Goal: Information Seeking & Learning: Learn about a topic

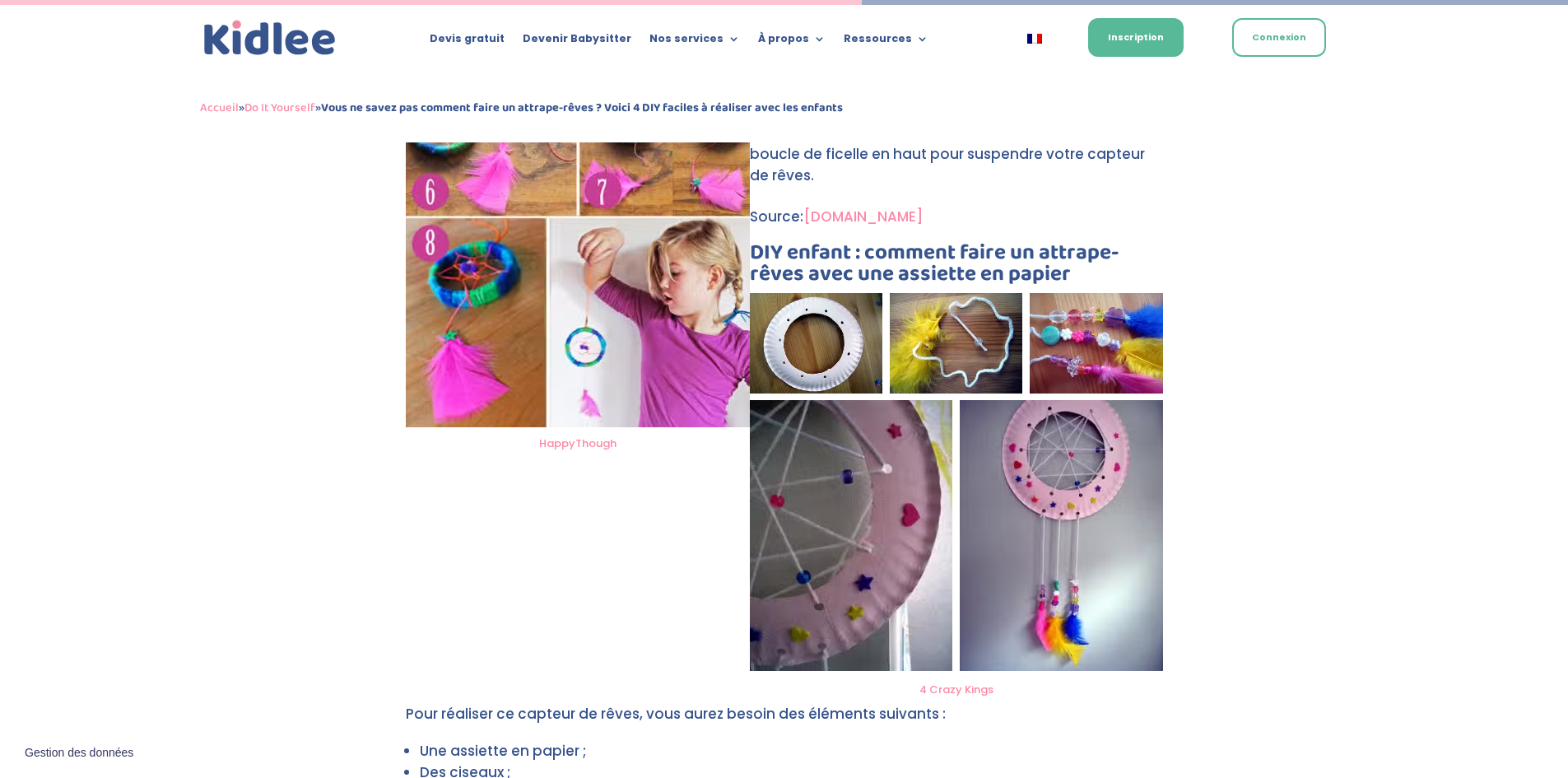
scroll to position [2656, 0]
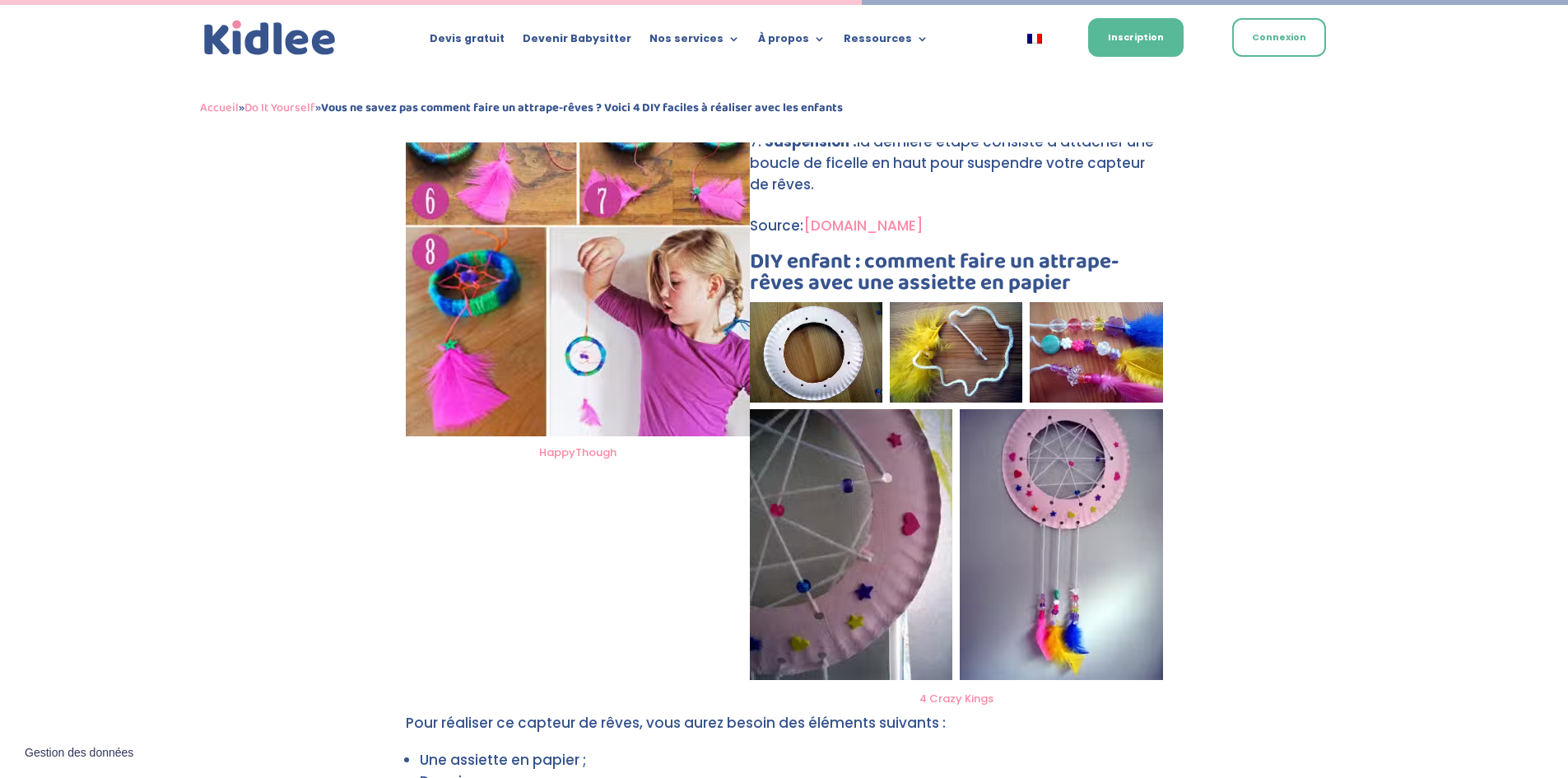
click at [1067, 432] on img at bounding box center [1060, 545] width 203 height 271
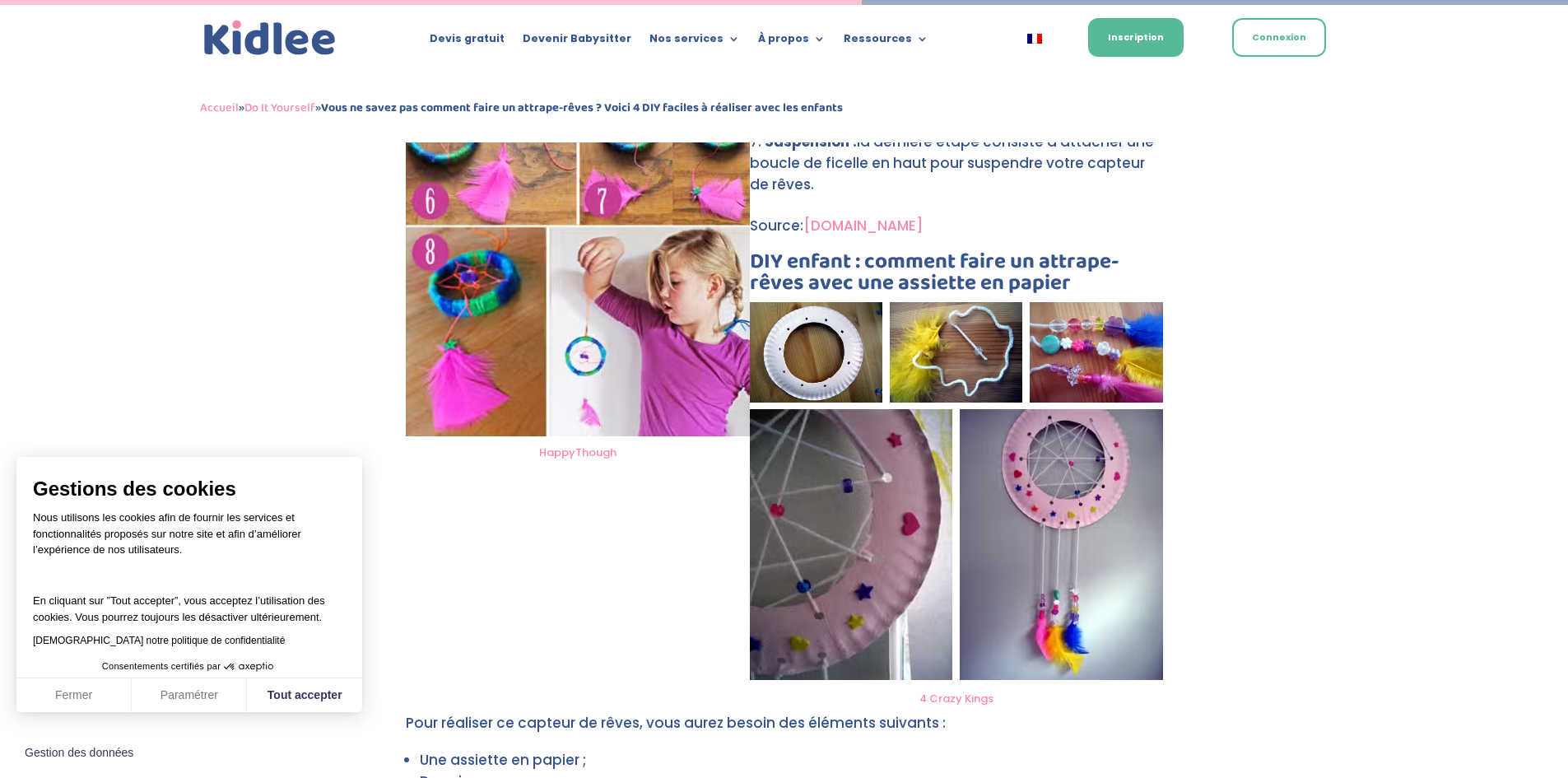
click at [868, 491] on img at bounding box center [851, 545] width 203 height 271
click at [1040, 487] on img at bounding box center [1060, 545] width 203 height 271
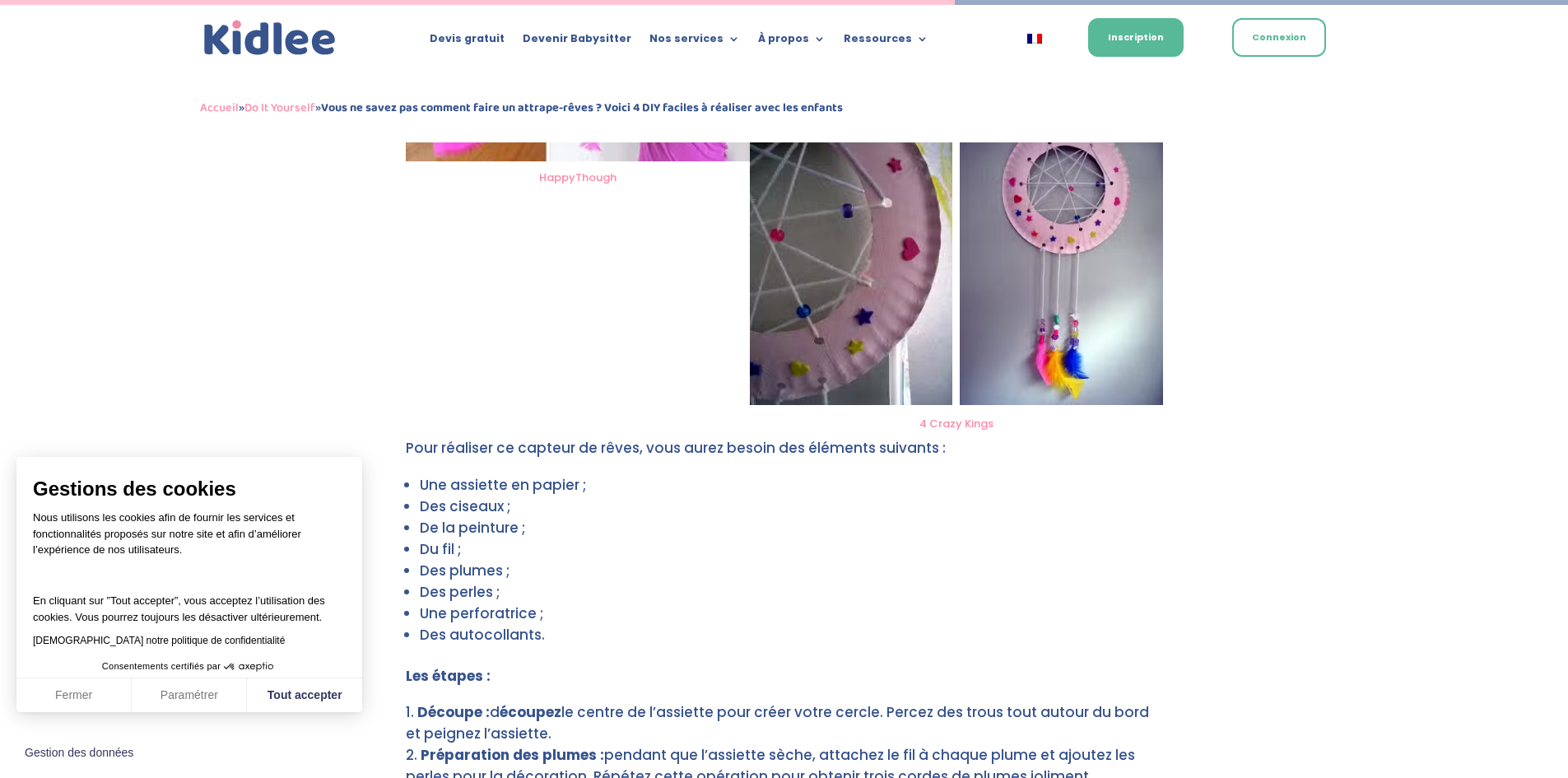
scroll to position [2952, 0]
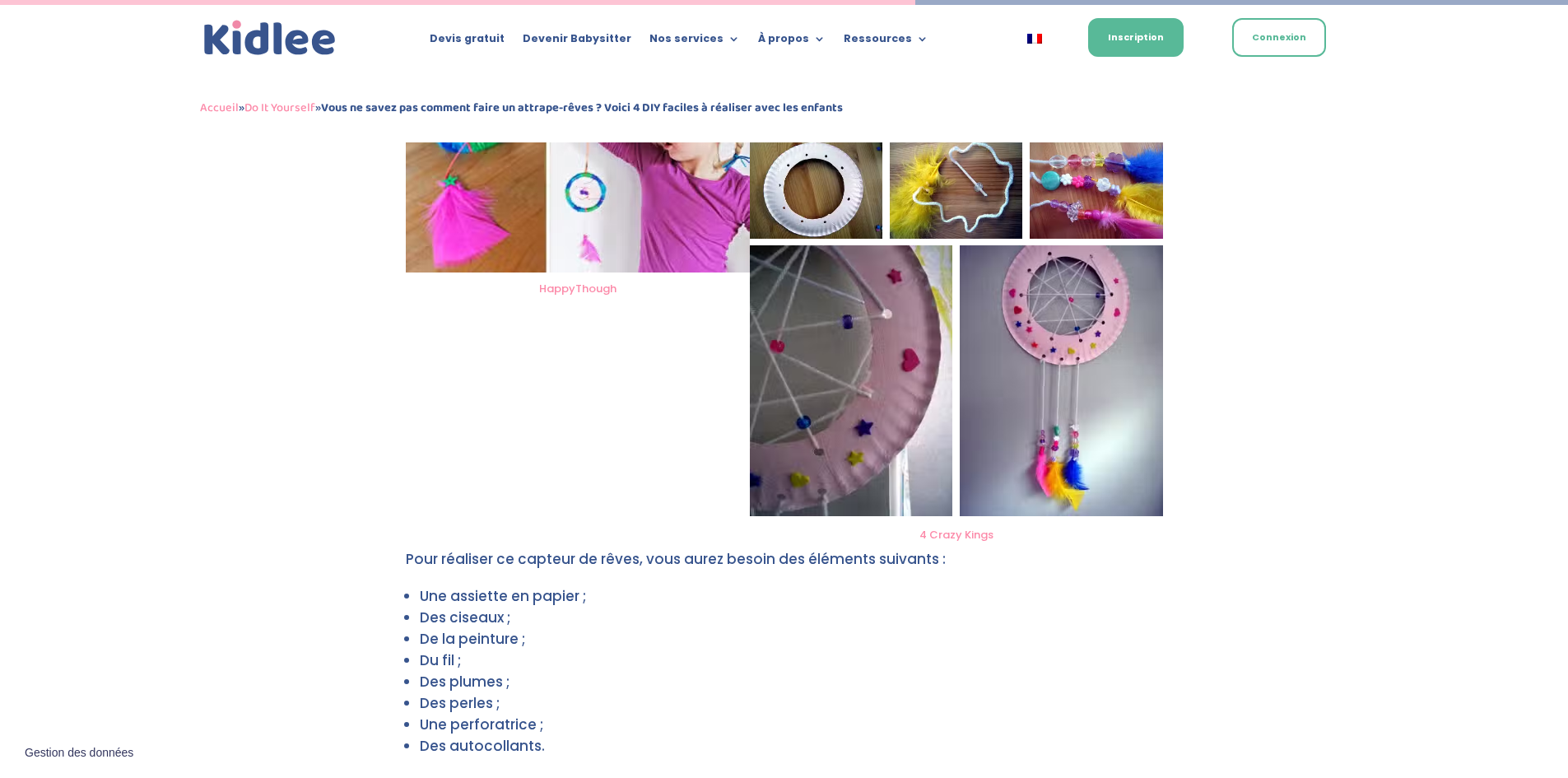
scroll to position [2820, 0]
